Goal: Information Seeking & Learning: Learn about a topic

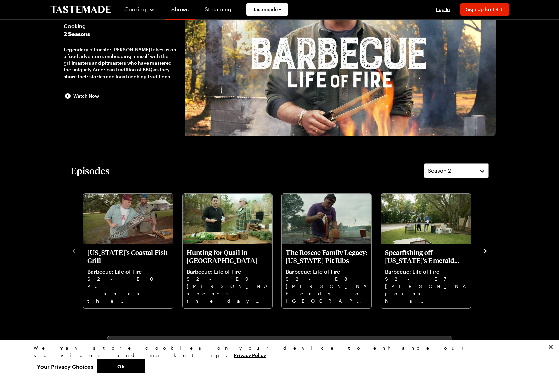
scroll to position [117, 0]
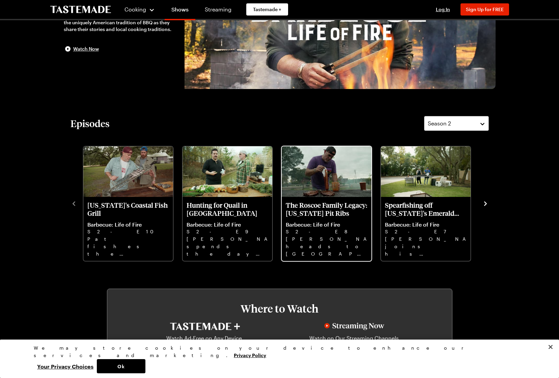
click at [324, 177] on img "The Roscoe Family Legacy: Alabama Pit Ribs" at bounding box center [327, 171] width 90 height 51
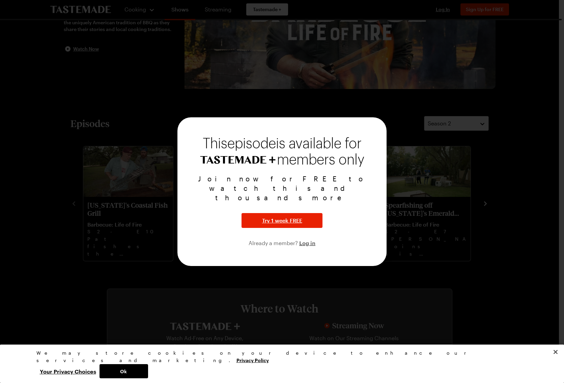
drag, startPoint x: 37, startPoint y: 249, endPoint x: 55, endPoint y: 248, distance: 18.3
click at [37, 249] on div at bounding box center [282, 191] width 564 height 383
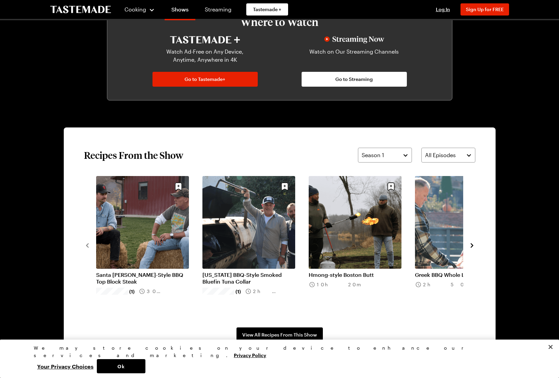
scroll to position [405, 0]
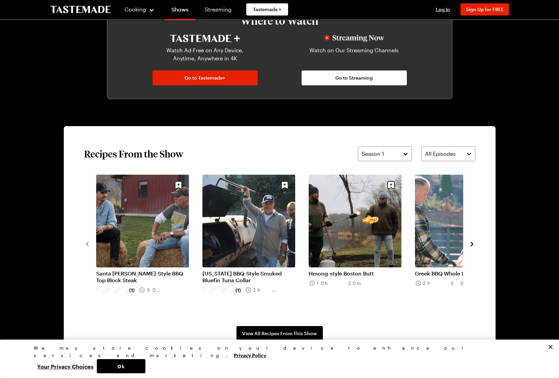
click at [470, 245] on icon "navigate to next item" at bounding box center [472, 244] width 7 height 7
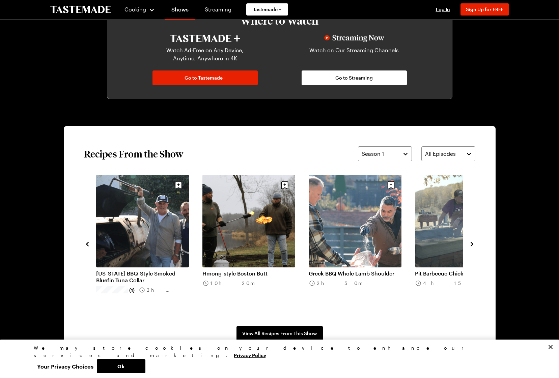
click at [471, 244] on icon "navigate to next item" at bounding box center [472, 244] width 7 height 7
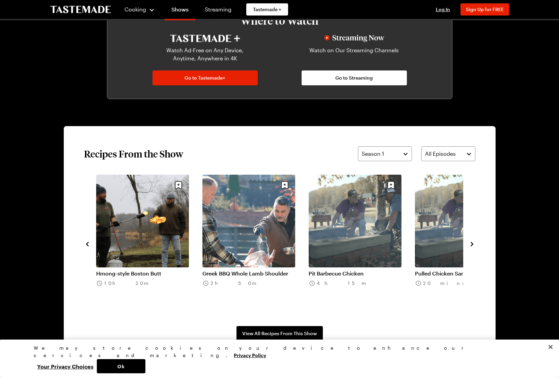
click at [471, 244] on icon "navigate to next item" at bounding box center [472, 244] width 7 height 7
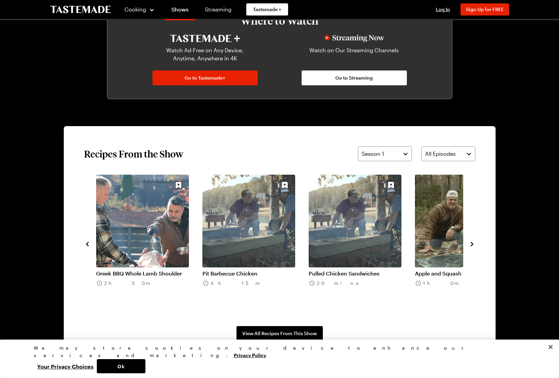
click at [471, 244] on icon "navigate to next item" at bounding box center [472, 244] width 7 height 7
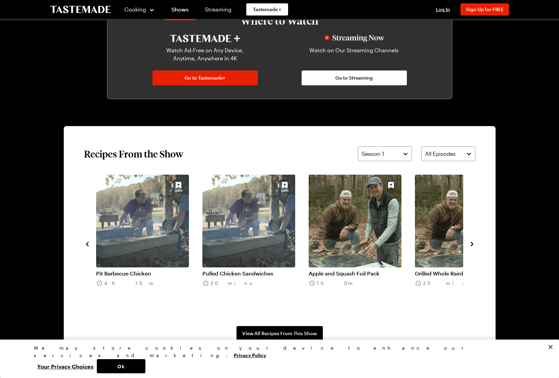
click at [471, 244] on icon "navigate to next item" at bounding box center [472, 244] width 7 height 7
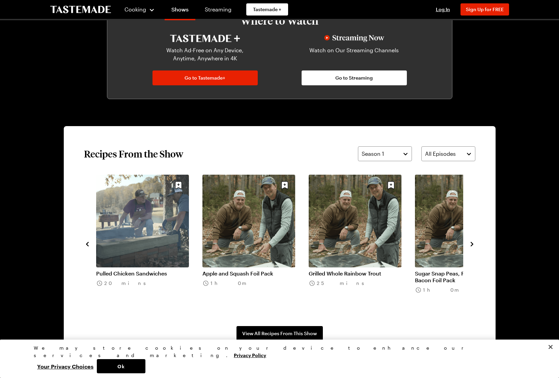
click at [471, 244] on icon "navigate to next item" at bounding box center [472, 244] width 7 height 7
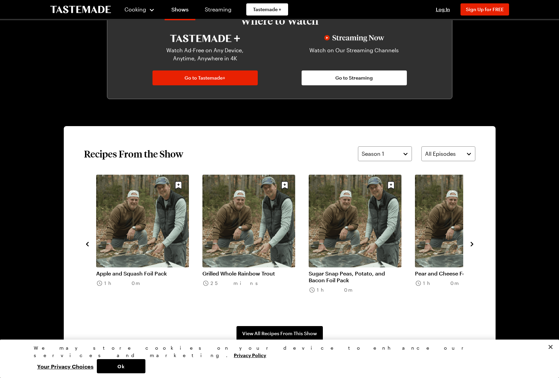
click at [471, 244] on icon "navigate to next item" at bounding box center [472, 244] width 7 height 7
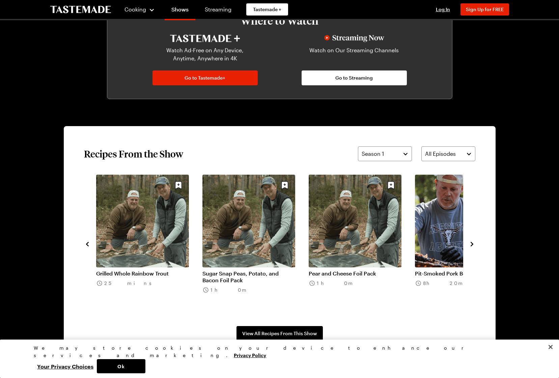
click at [471, 244] on icon "navigate to next item" at bounding box center [472, 244] width 7 height 7
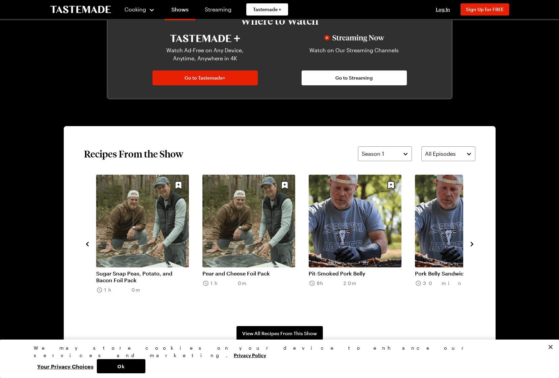
click at [471, 244] on icon "navigate to next item" at bounding box center [472, 244] width 7 height 7
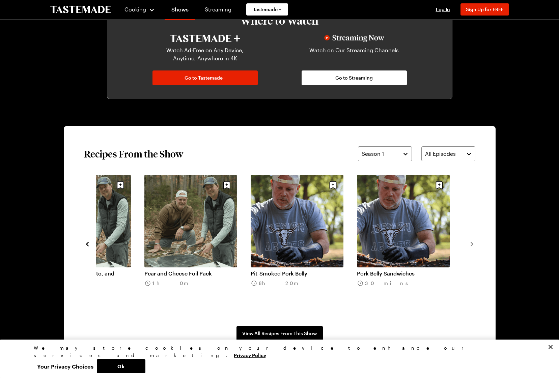
click at [302, 270] on link "Pit-Smoked Pork Belly" at bounding box center [297, 273] width 93 height 7
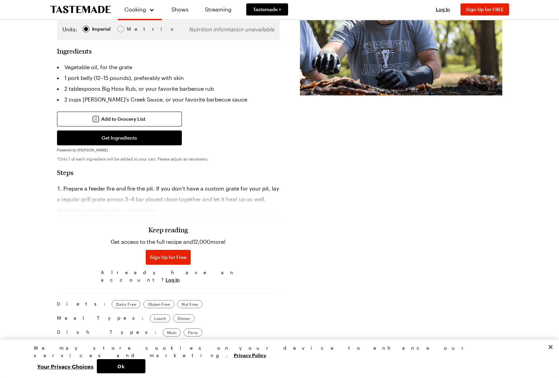
scroll to position [218, 0]
